Goal: Task Accomplishment & Management: Use online tool/utility

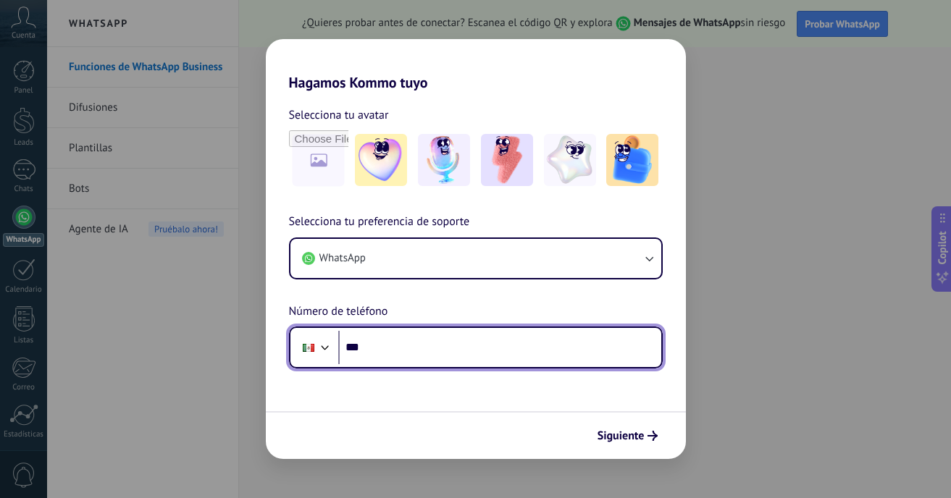
click at [412, 348] on input "***" at bounding box center [499, 347] width 323 height 33
type input "**********"
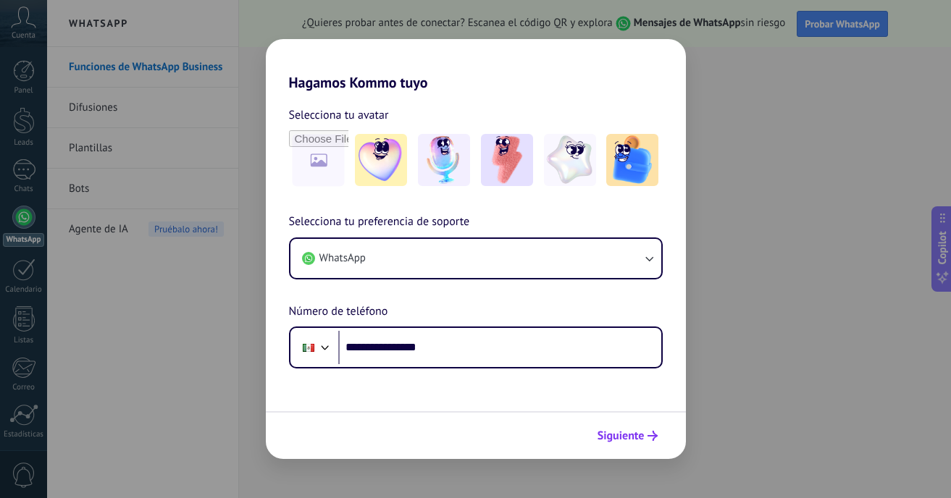
click at [640, 433] on span "Siguiente" at bounding box center [621, 436] width 47 height 10
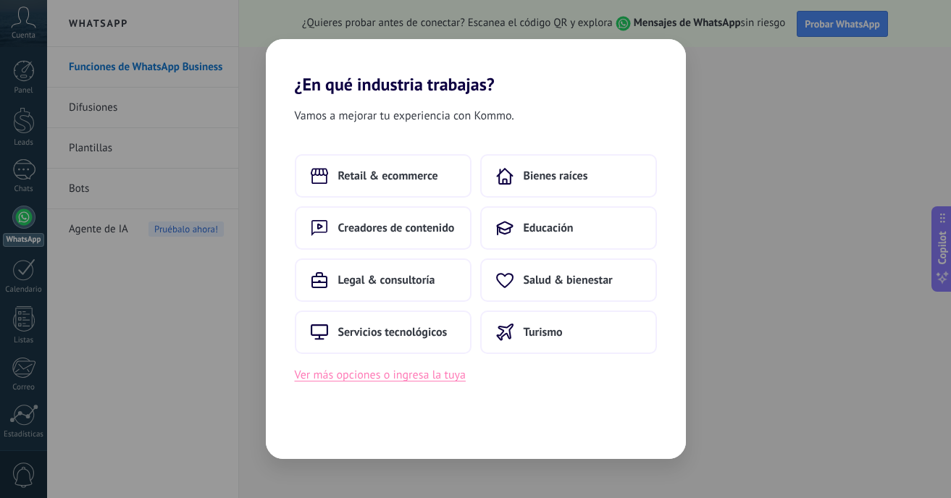
click at [374, 375] on button "Ver más opciones o ingresa la tuya" at bounding box center [380, 375] width 171 height 19
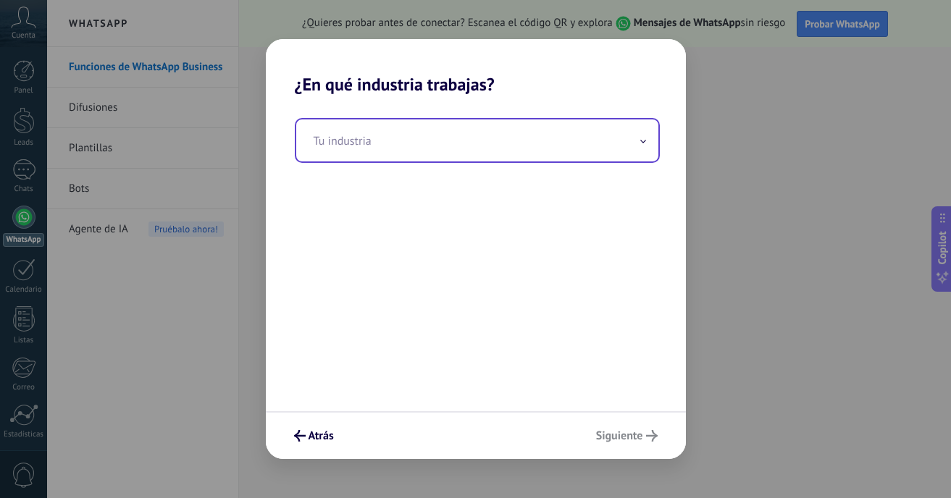
click at [344, 147] on input "text" at bounding box center [477, 141] width 362 height 42
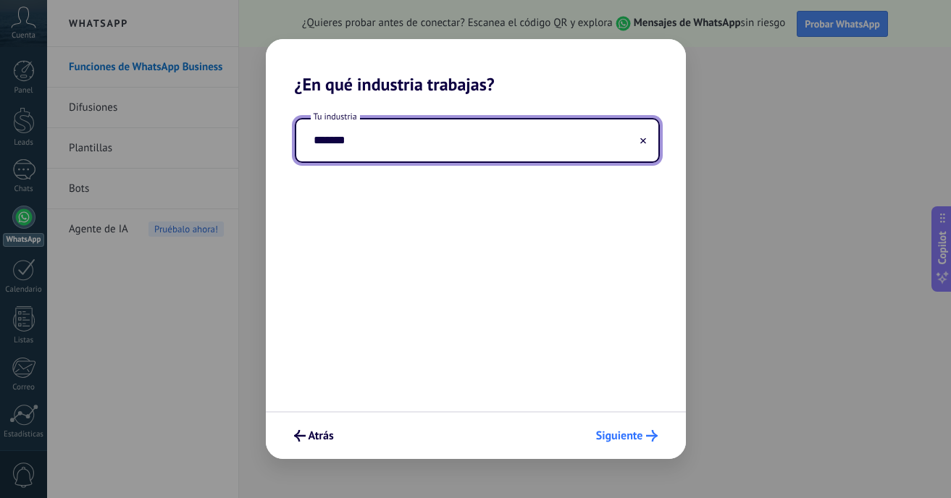
type input "*******"
click at [643, 432] on span "Siguiente" at bounding box center [627, 436] width 62 height 12
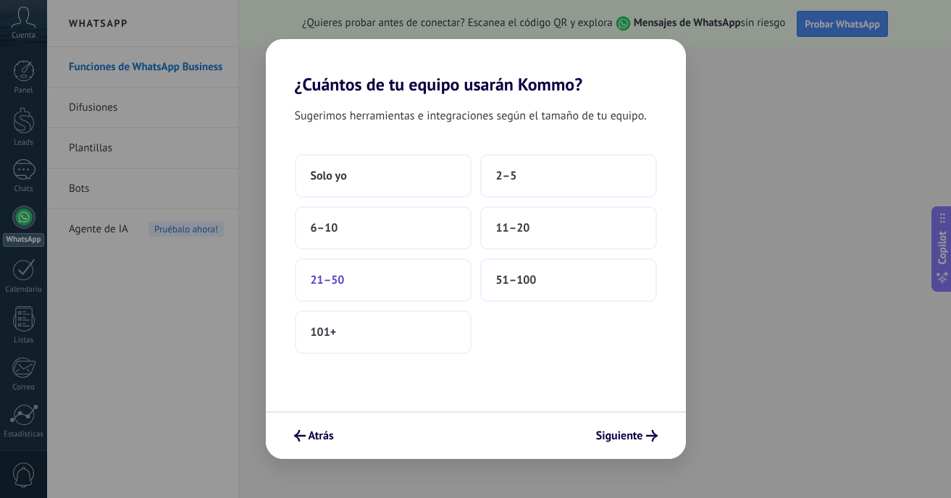
click at [374, 280] on button "21–50" at bounding box center [383, 280] width 177 height 43
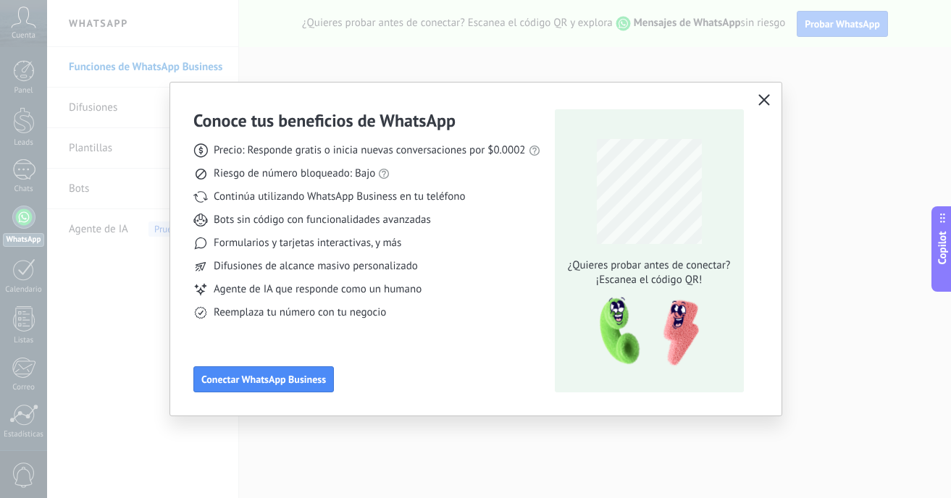
click at [759, 98] on icon "button" at bounding box center [764, 100] width 12 height 12
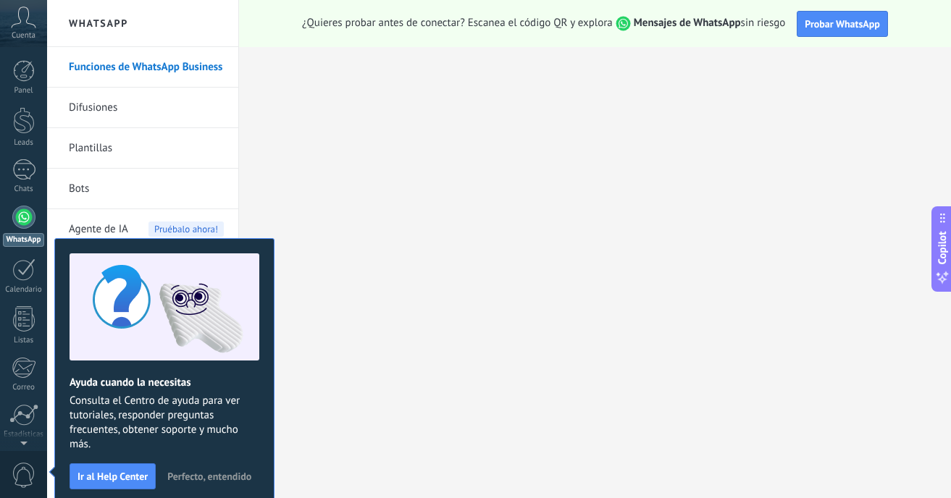
click at [25, 28] on icon at bounding box center [23, 18] width 25 height 22
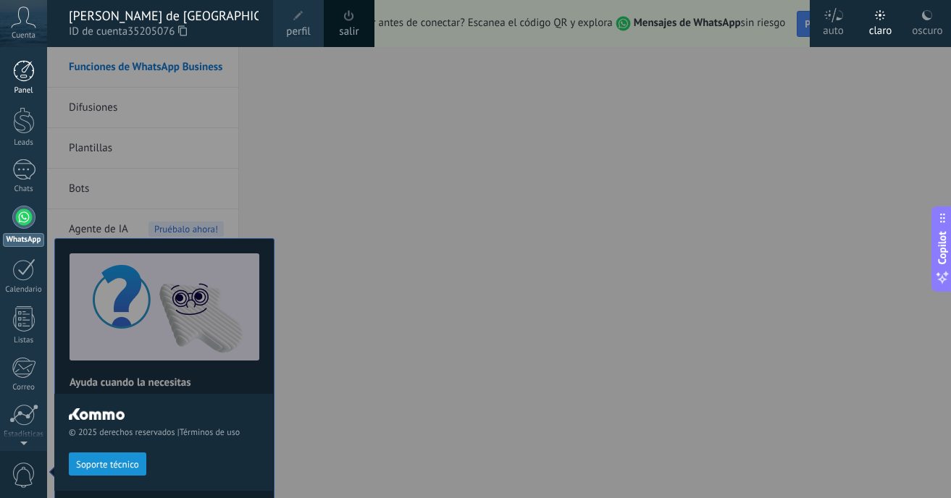
click at [20, 74] on div at bounding box center [24, 71] width 22 height 22
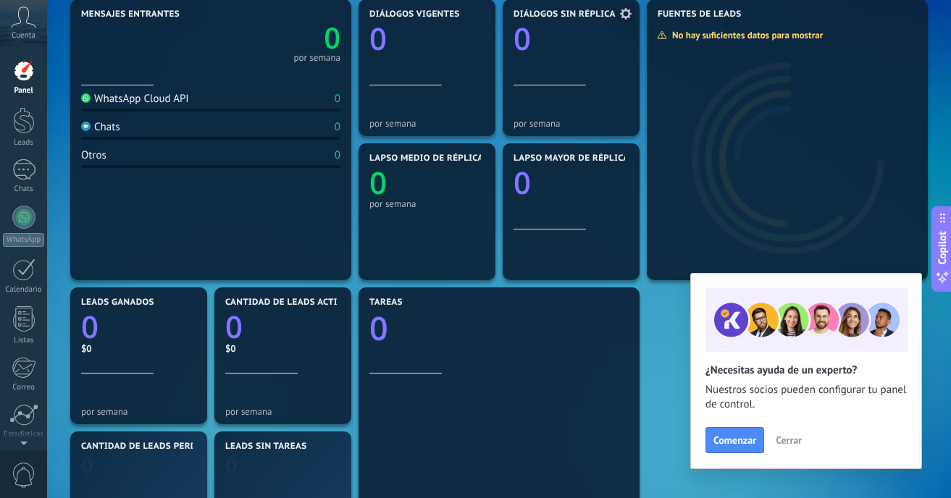
scroll to position [210, 0]
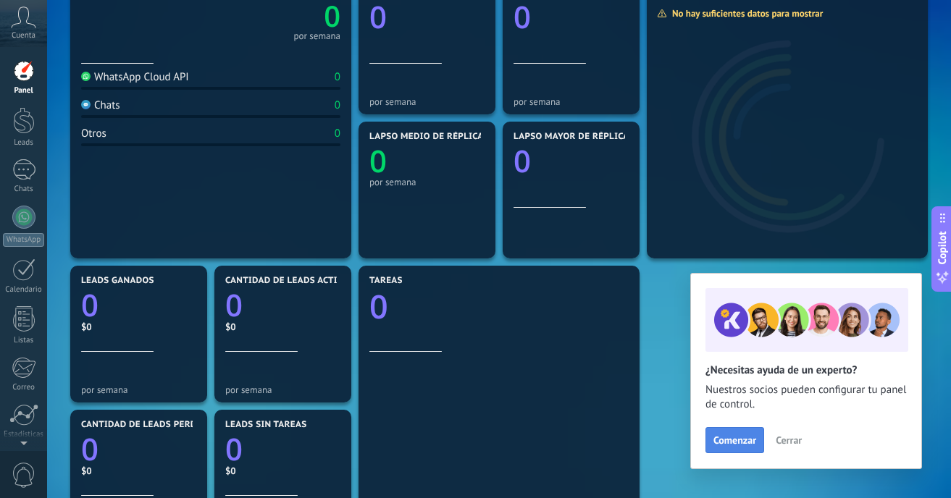
click at [735, 443] on span "Comenzar" at bounding box center [735, 440] width 43 height 10
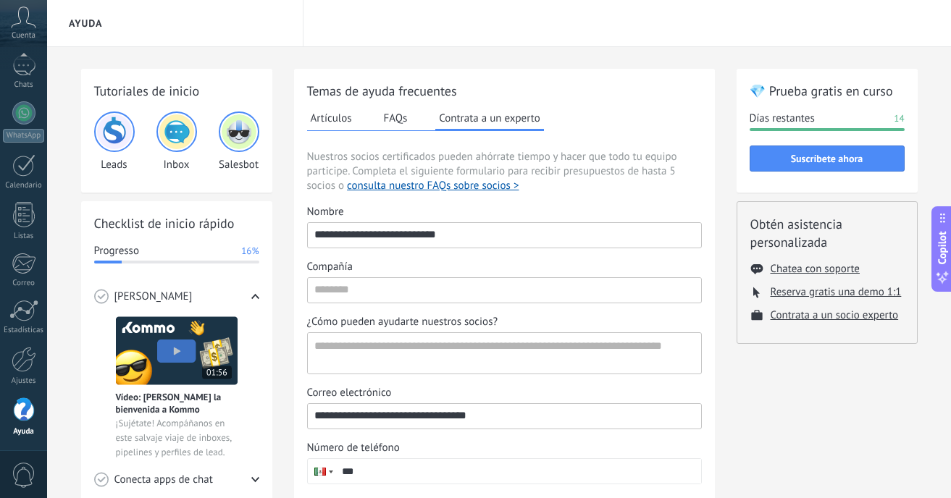
click at [112, 129] on img at bounding box center [114, 131] width 35 height 35
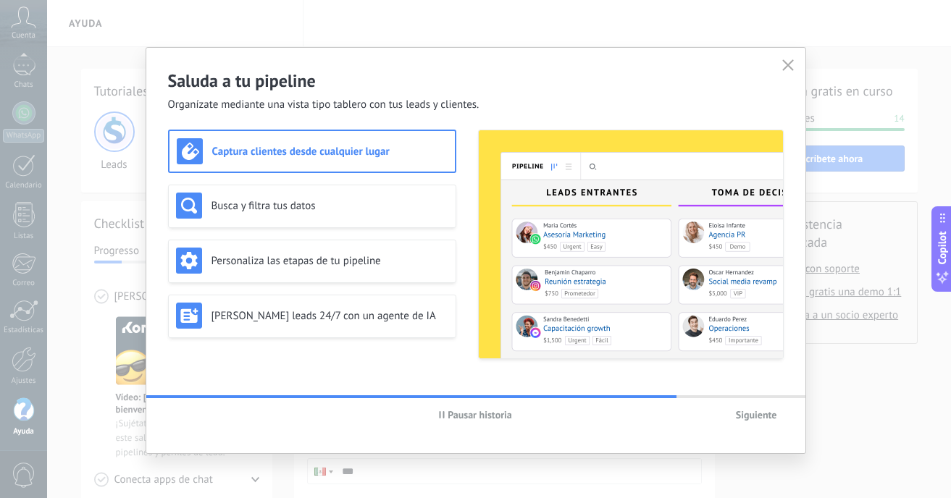
click at [758, 414] on span "Siguiente" at bounding box center [756, 415] width 41 height 10
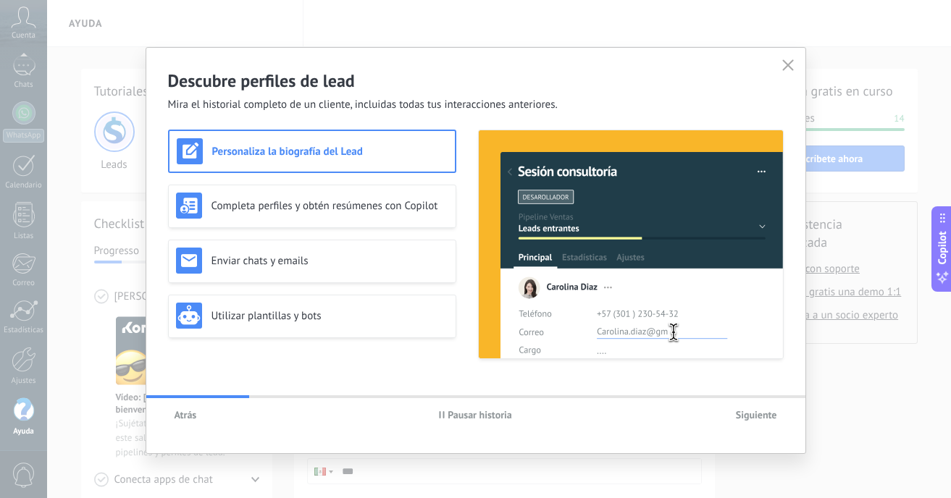
click at [758, 414] on span "Siguiente" at bounding box center [756, 415] width 41 height 10
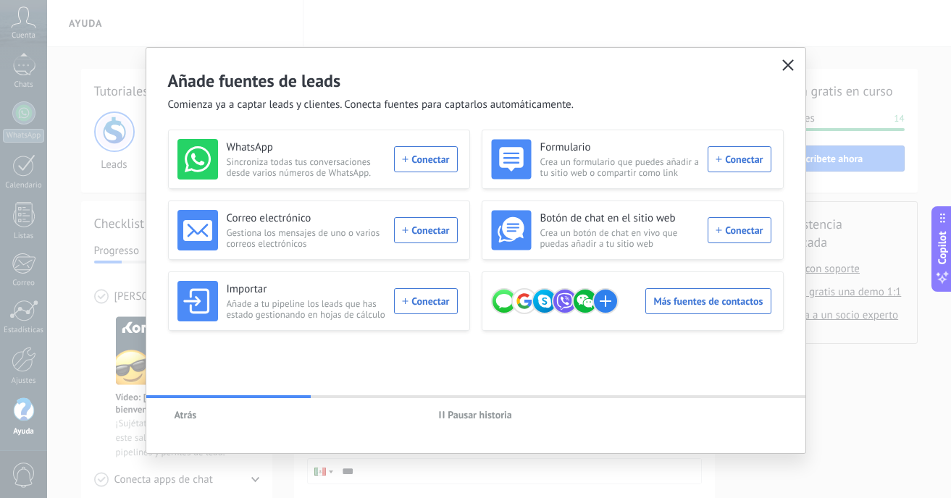
click at [783, 64] on use "button" at bounding box center [787, 64] width 11 height 11
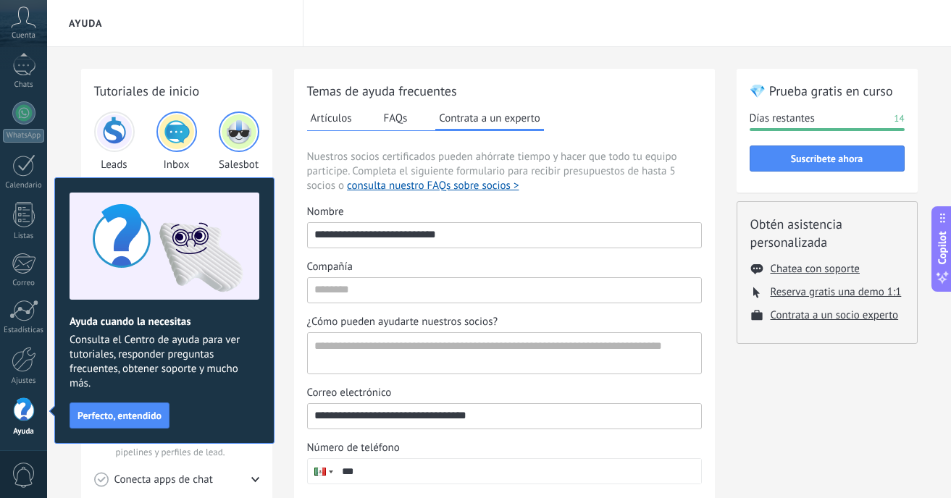
click at [174, 140] on img at bounding box center [176, 131] width 35 height 35
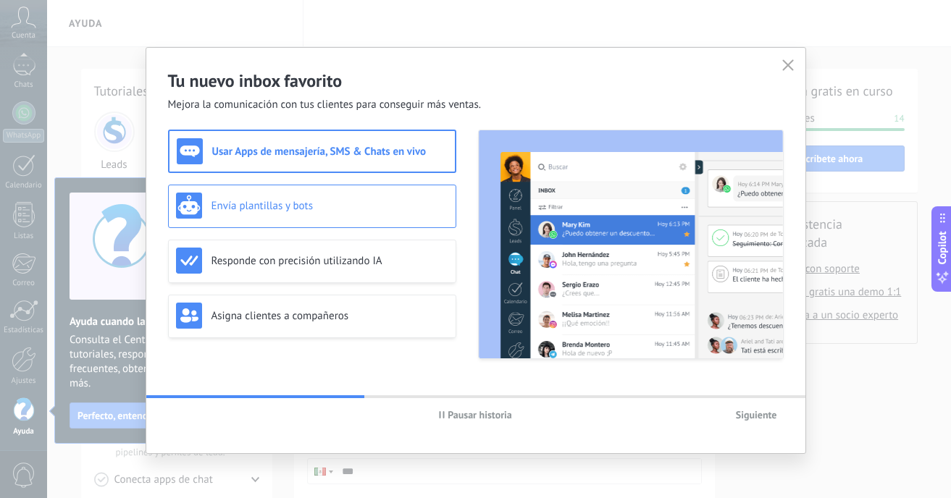
click at [353, 223] on div "Envía plantillas y bots" at bounding box center [312, 206] width 288 height 43
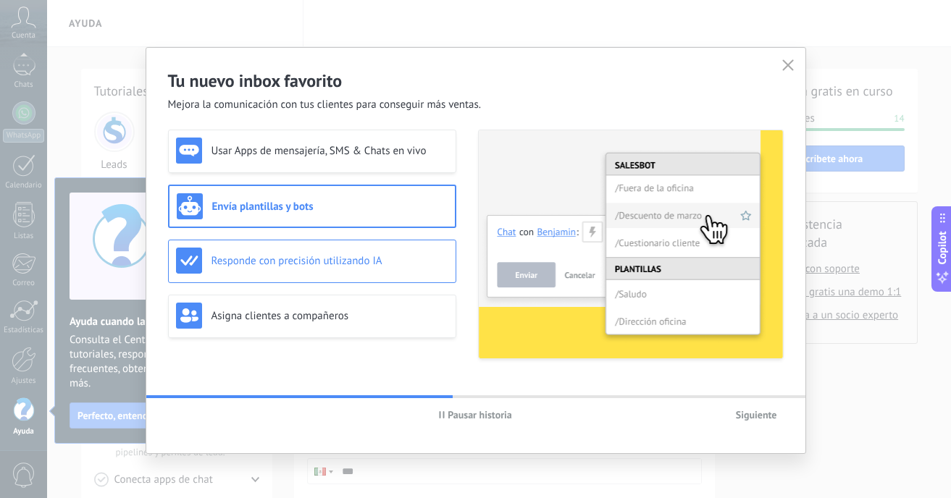
click at [325, 259] on h3 "Responde con precisión utilizando IA" at bounding box center [330, 261] width 237 height 14
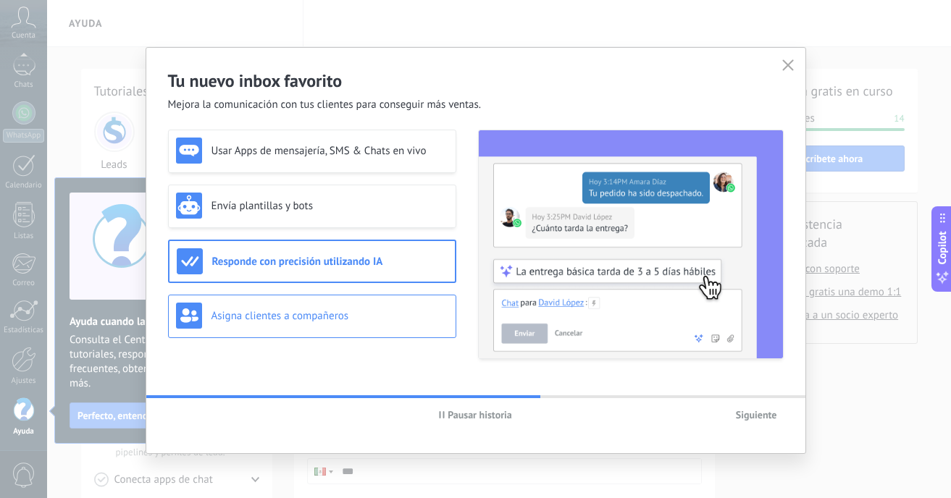
click at [297, 316] on h3 "Asigna clientes a compañeros" at bounding box center [330, 316] width 237 height 14
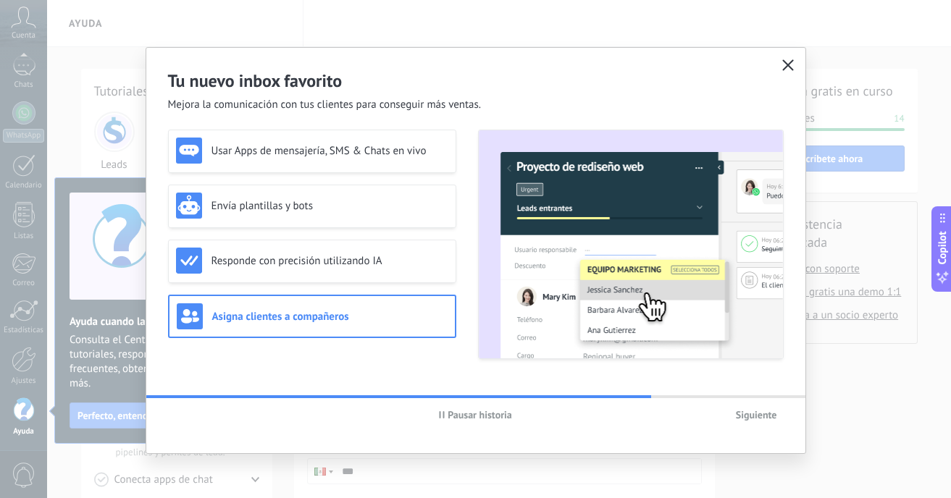
click at [783, 65] on icon "button" at bounding box center [788, 65] width 12 height 12
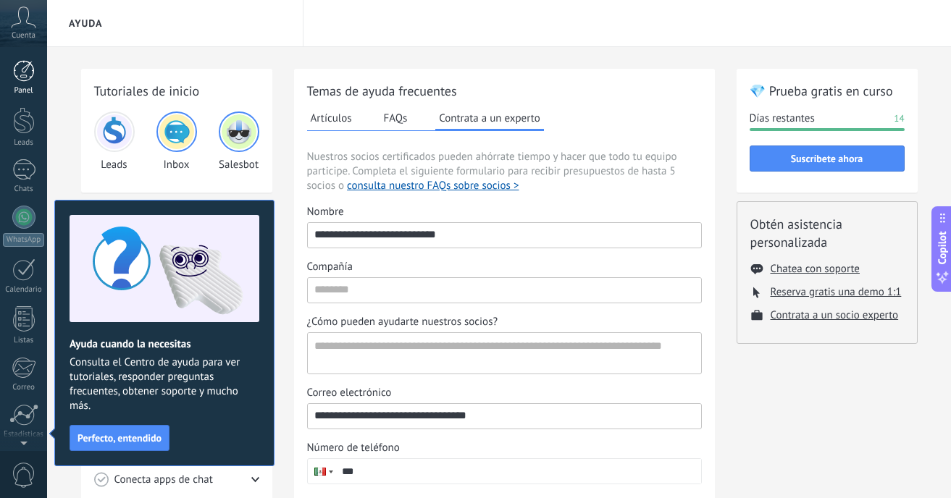
click at [26, 78] on div at bounding box center [24, 71] width 22 height 22
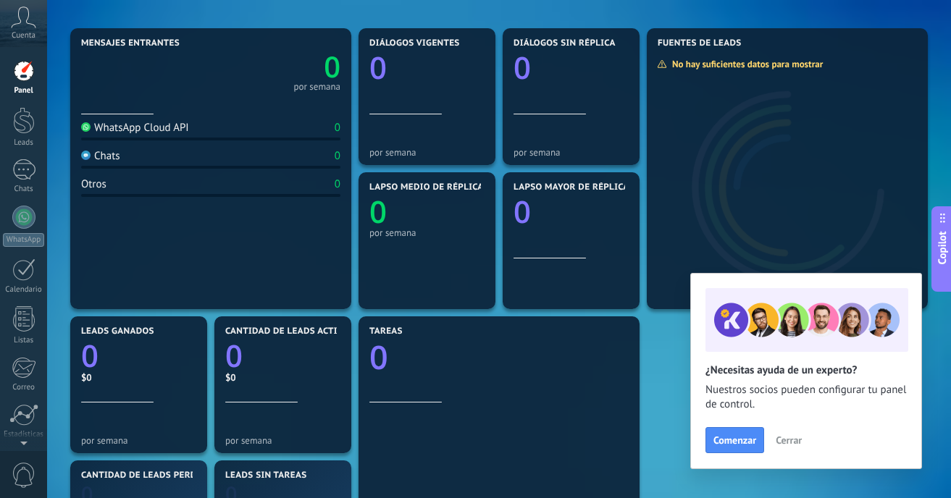
scroll to position [364, 0]
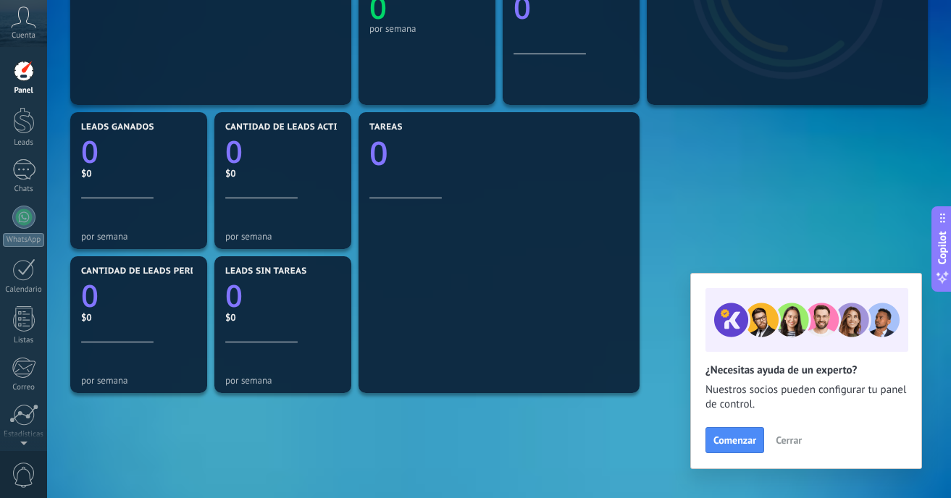
click at [793, 441] on span "Cerrar" at bounding box center [789, 440] width 26 height 10
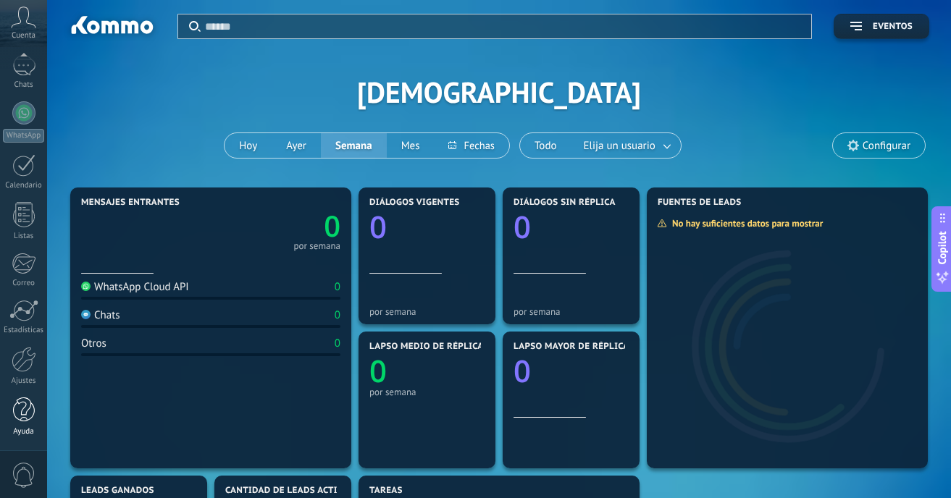
scroll to position [104, 0]
click at [22, 364] on div at bounding box center [24, 359] width 25 height 25
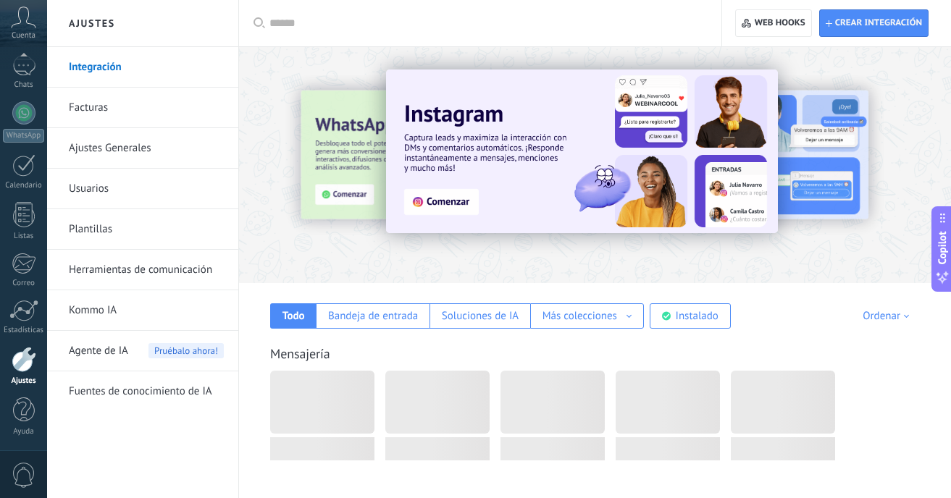
click at [98, 67] on link "Integración" at bounding box center [146, 67] width 155 height 41
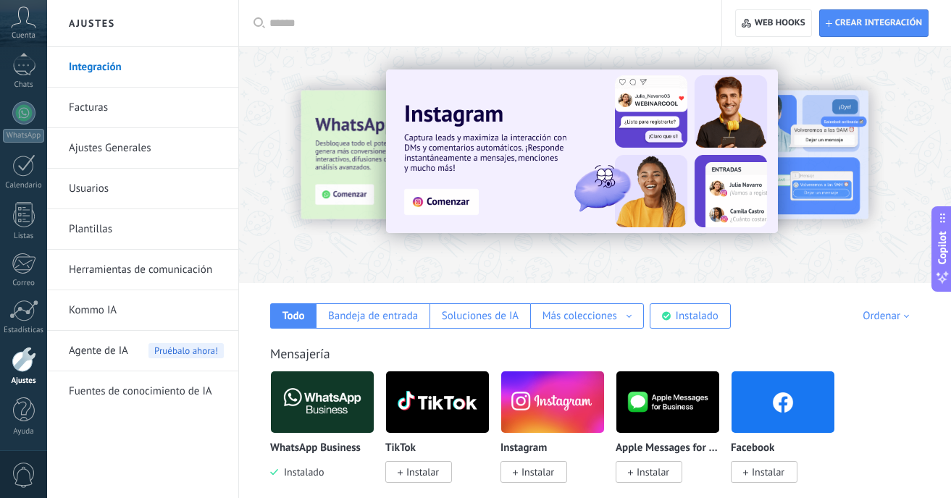
click at [310, 414] on img at bounding box center [322, 402] width 103 height 70
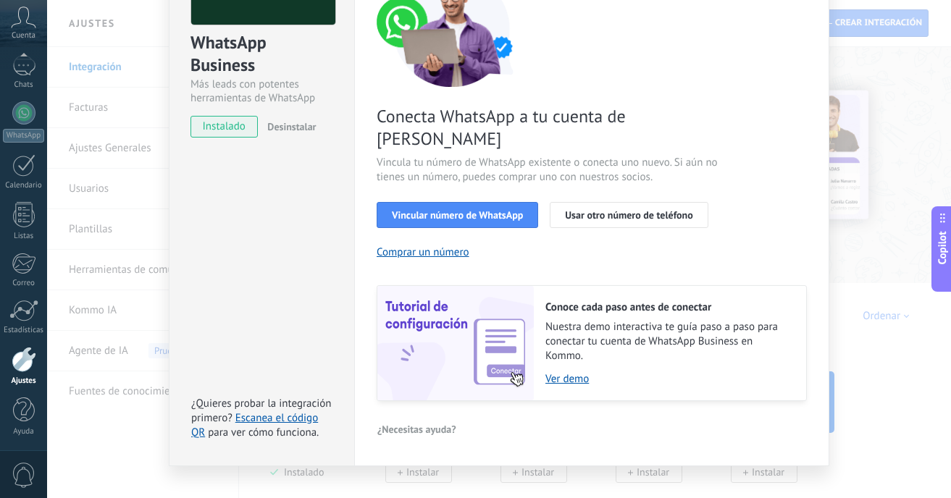
scroll to position [145, 0]
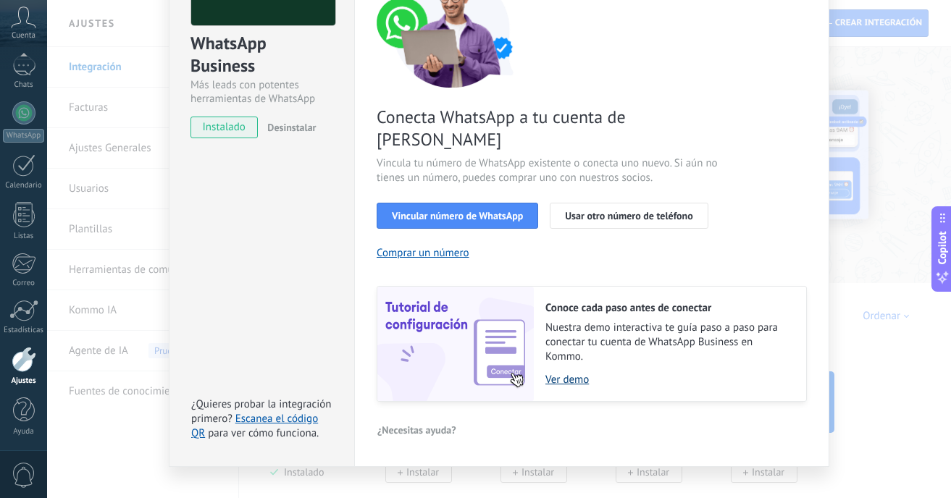
click at [567, 373] on link "Ver demo" at bounding box center [668, 380] width 246 height 14
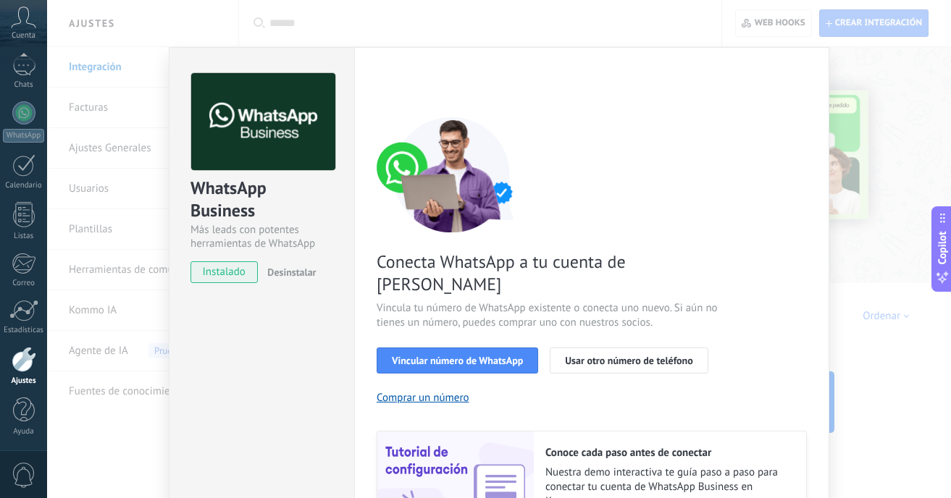
scroll to position [0, 0]
